Goal: Task Accomplishment & Management: Use online tool/utility

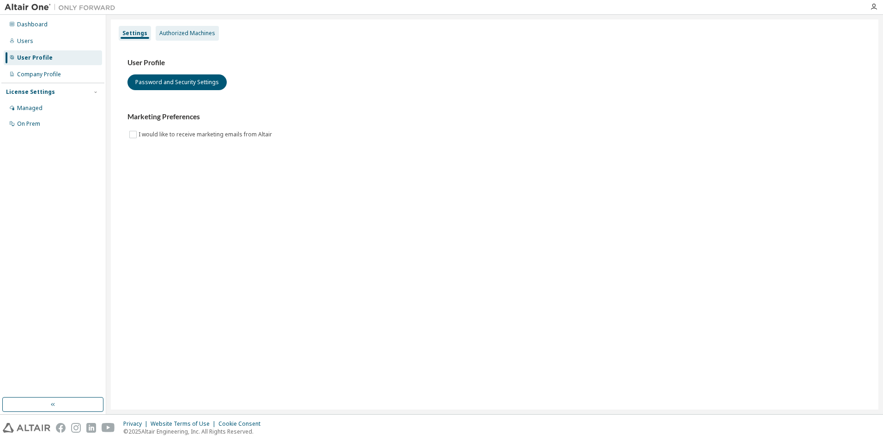
click at [194, 34] on div "Authorized Machines" at bounding box center [187, 33] width 56 height 7
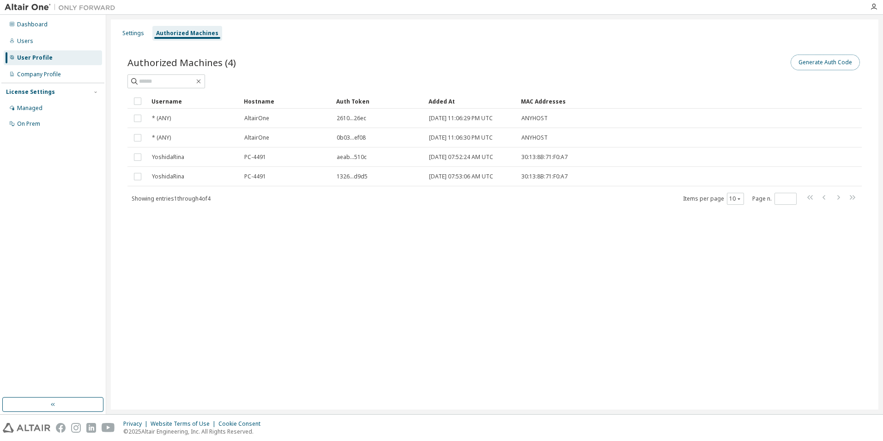
click at [837, 66] on button "Generate Auth Code" at bounding box center [825, 63] width 69 height 16
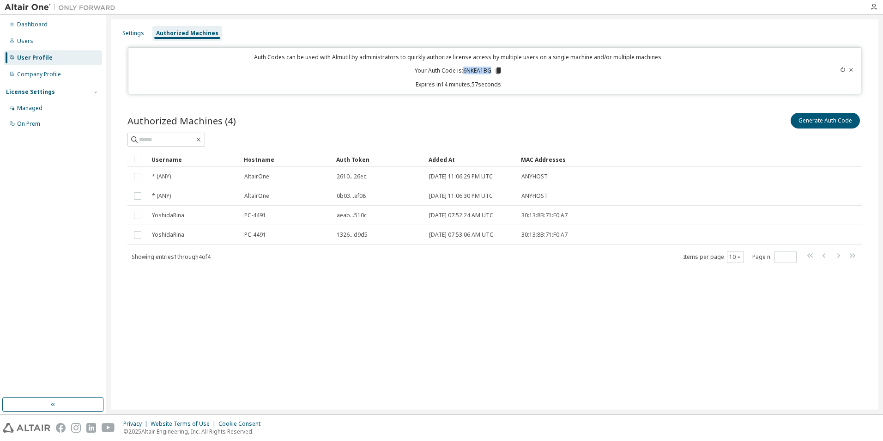
drag, startPoint x: 491, startPoint y: 73, endPoint x: 465, endPoint y: 73, distance: 26.3
click at [465, 73] on p "Your Auth Code is: 6NKEA1BG" at bounding box center [459, 71] width 88 height 8
copy p "6NKEA1BG"
